Goal: Find specific page/section: Find specific page/section

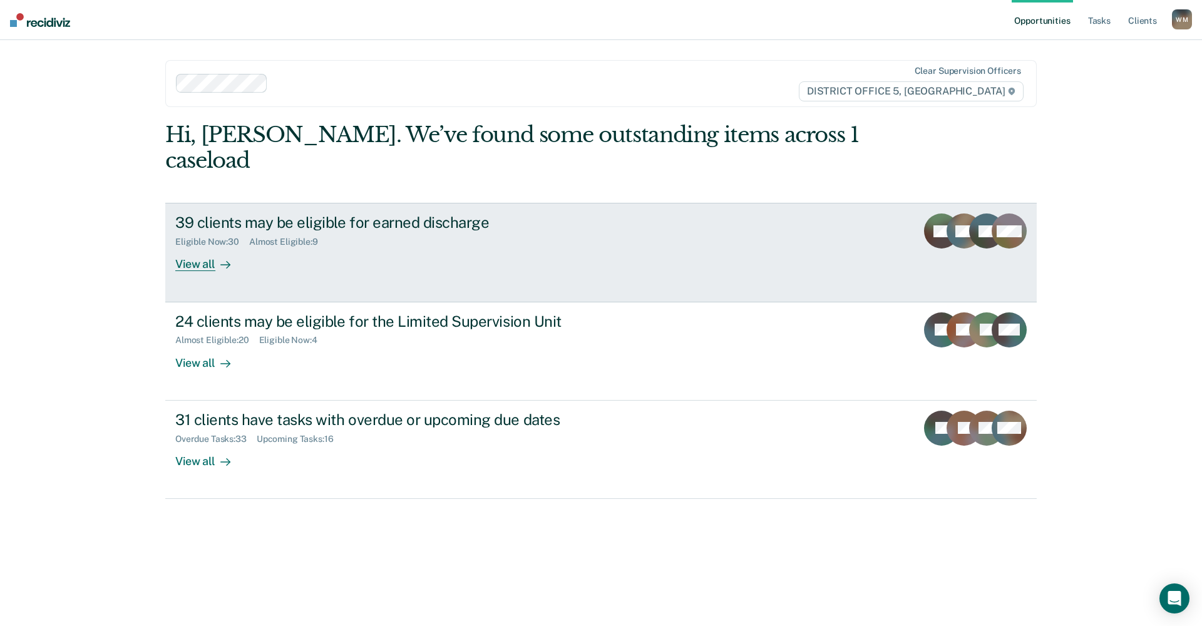
click at [190, 247] on div "View all" at bounding box center [210, 259] width 70 height 24
